Goal: Transaction & Acquisition: Purchase product/service

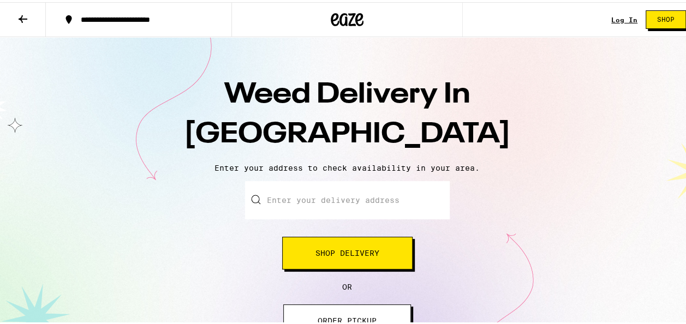
click at [285, 214] on input "Enter your delivery address" at bounding box center [347, 198] width 205 height 38
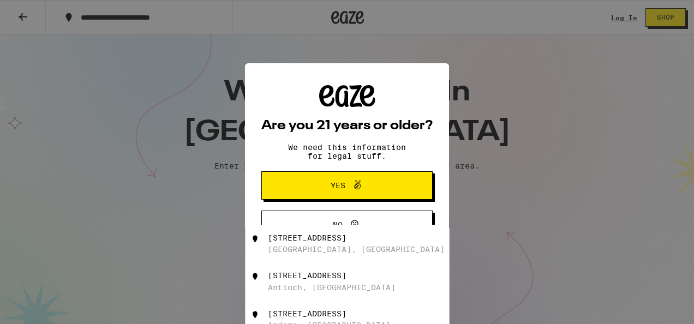
click at [298, 252] on div "[GEOGRAPHIC_DATA], [GEOGRAPHIC_DATA]" at bounding box center [356, 249] width 177 height 9
type input "[STREET_ADDRESS]"
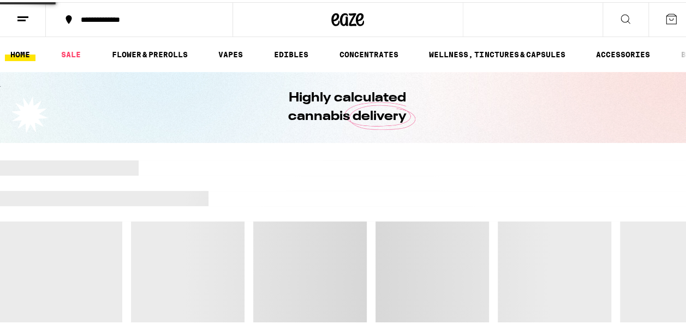
click at [365, 183] on div at bounding box center [347, 180] width 694 height 15
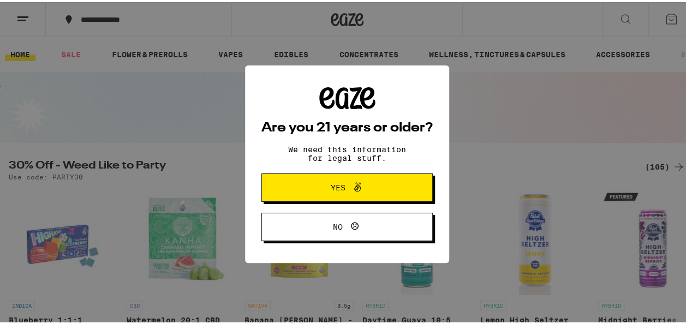
click at [365, 190] on span "Yes" at bounding box center [346, 185] width 83 height 14
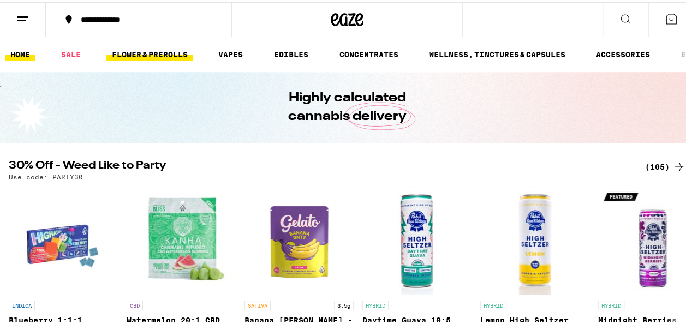
click at [139, 50] on link "FLOWER & PREROLLS" at bounding box center [149, 52] width 87 height 13
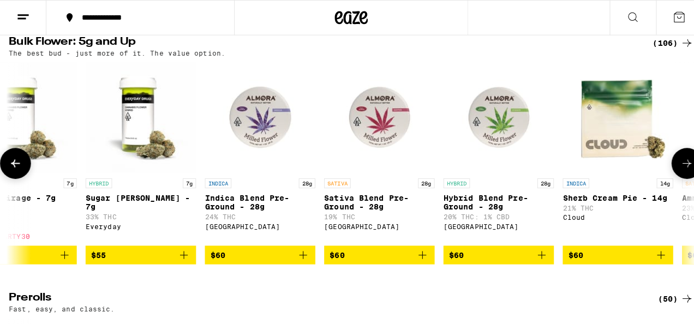
scroll to position [0, 5813]
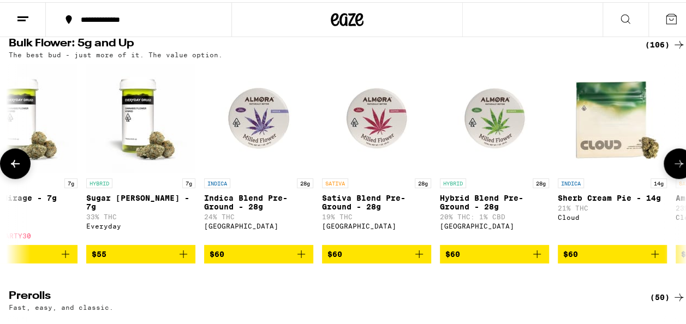
click at [250, 206] on p "Indica Blend Pre-Ground - 28g" at bounding box center [258, 199] width 109 height 17
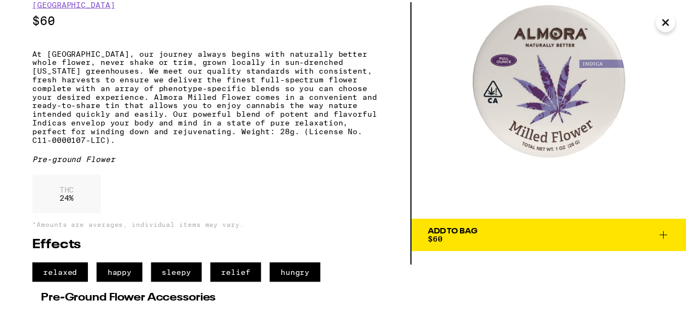
scroll to position [58, 0]
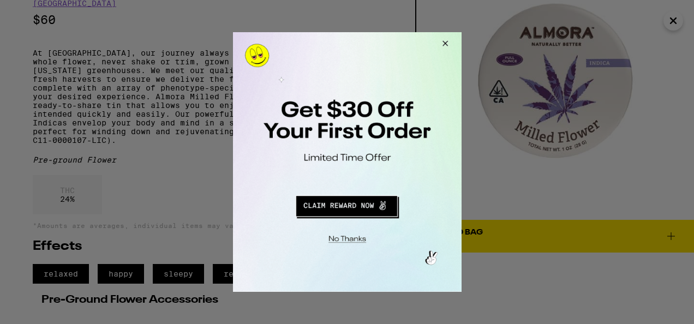
click at [446, 46] on button "Close Modal" at bounding box center [442, 45] width 29 height 26
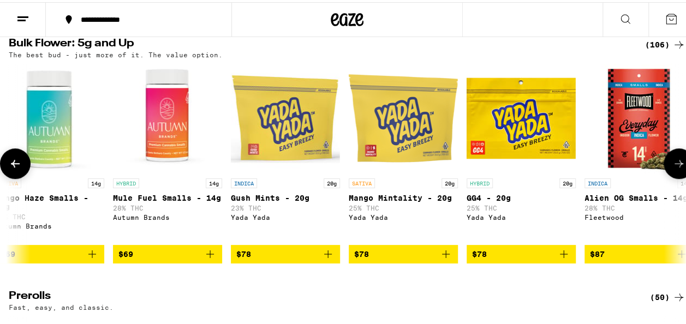
scroll to position [0, 7317]
